Goal: Use online tool/utility: Utilize a website feature to perform a specific function

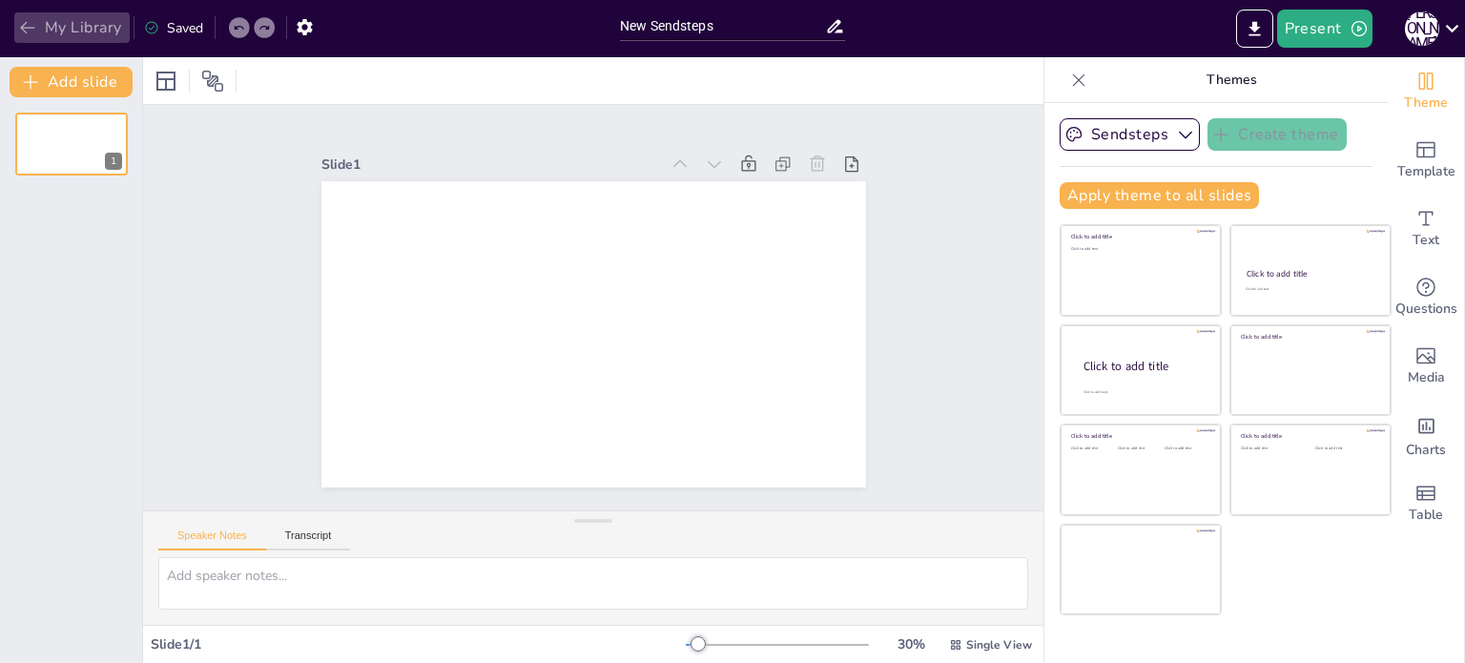
click at [33, 29] on icon "button" at bounding box center [27, 27] width 19 height 19
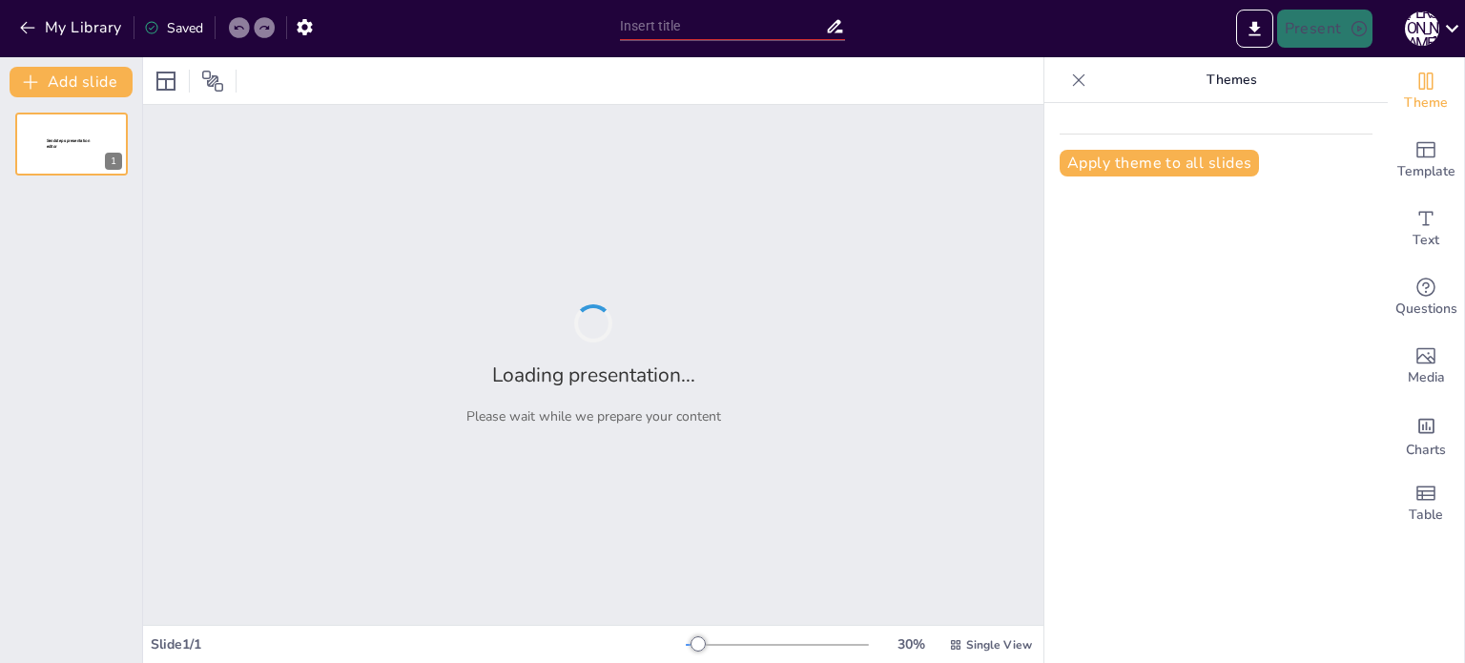
type input "Елементи топографічної карти: Структура та функціональність"
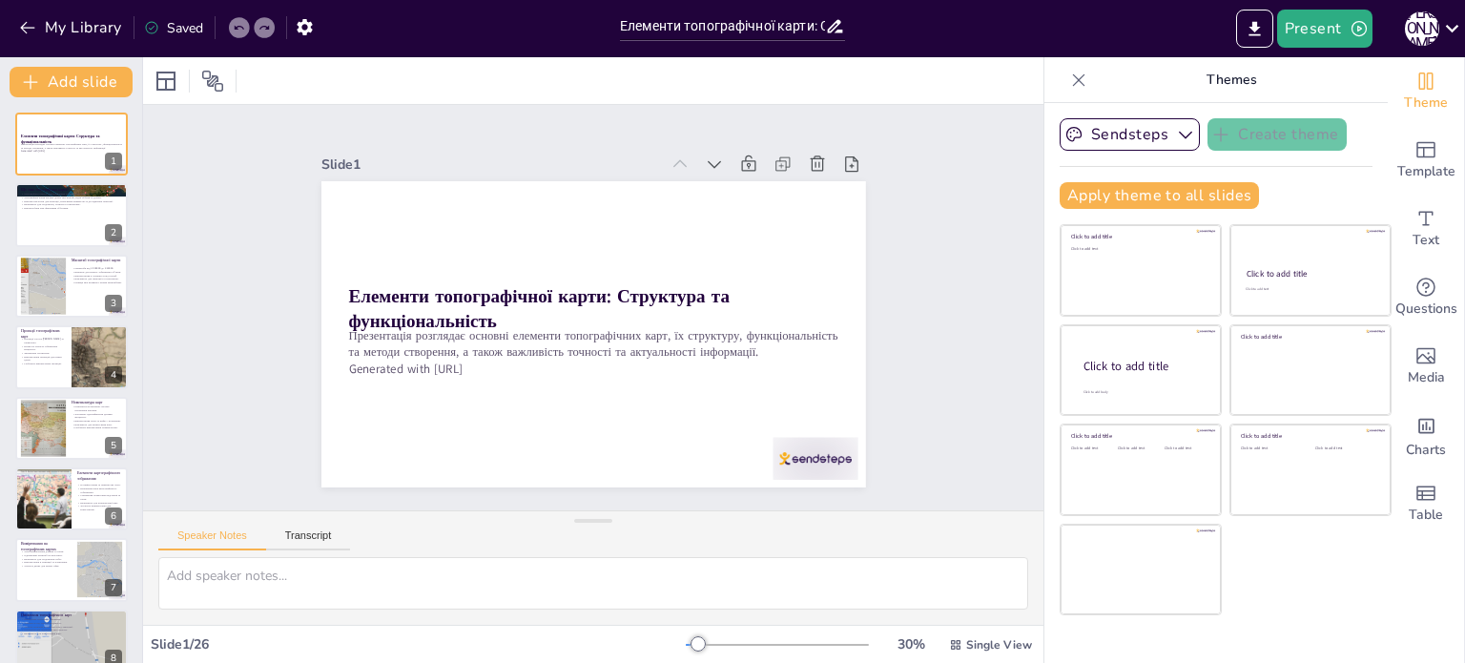
checkbox input "true"
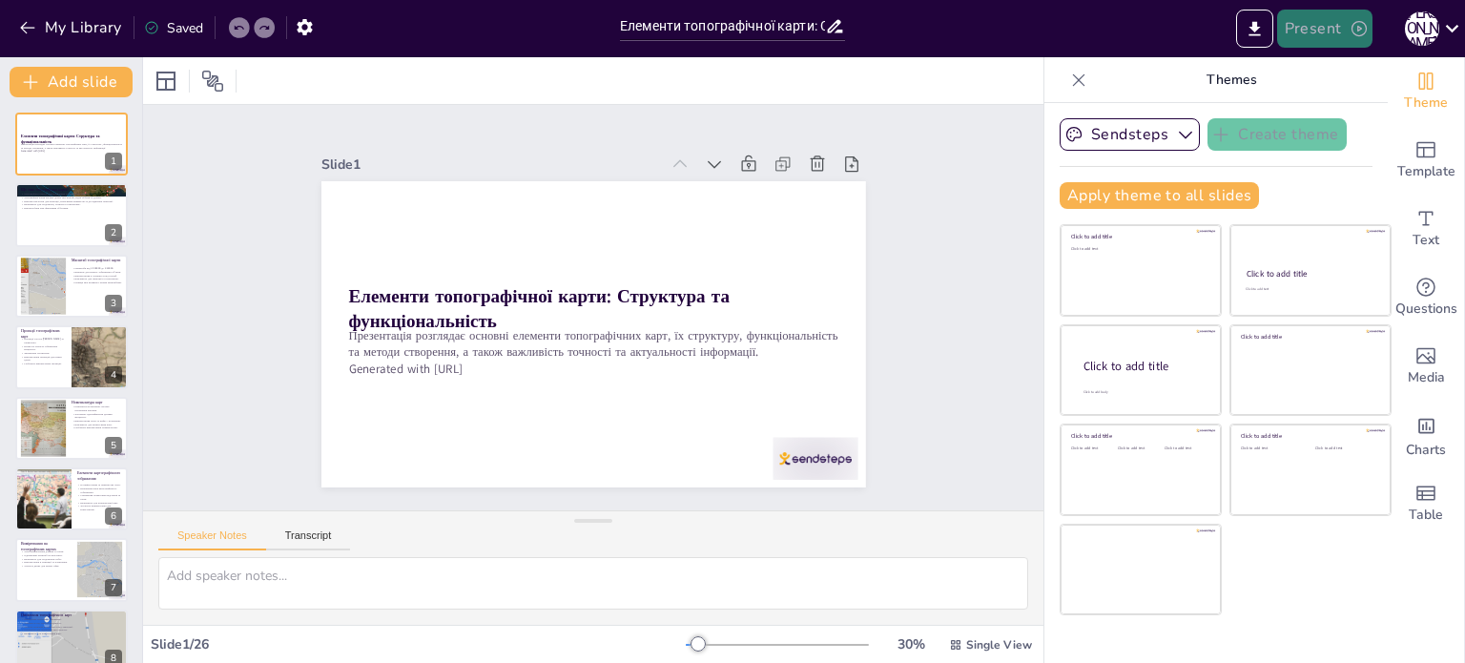
click at [1303, 31] on button "Present" at bounding box center [1324, 29] width 95 height 38
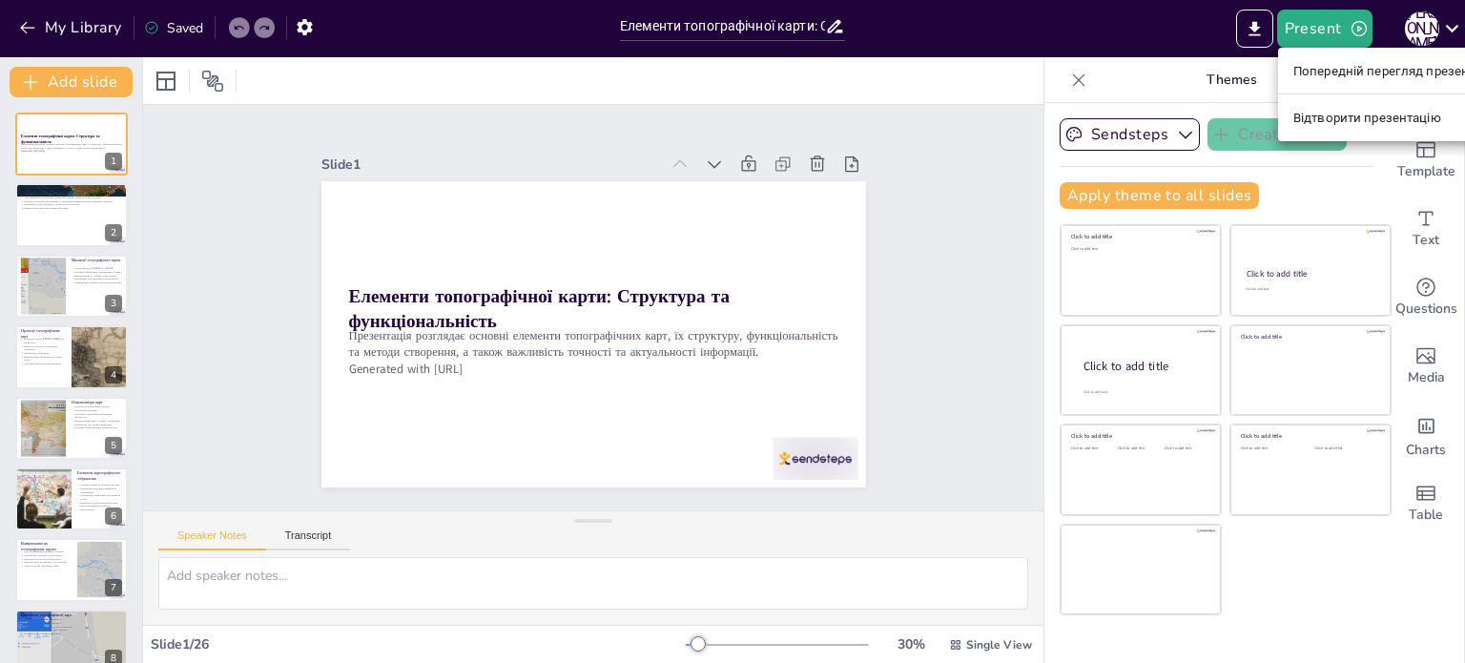
click at [1329, 71] on font "Попередній перегляд презентації" at bounding box center [1395, 71] width 202 height 14
